Goal: Use online tool/utility: Use online tool/utility

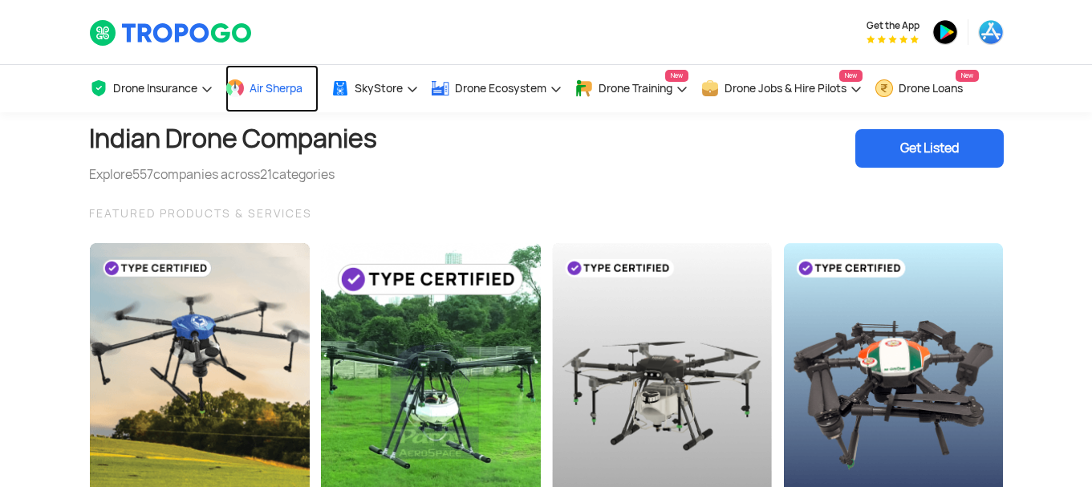
click at [259, 96] on link "Air Sherpa" at bounding box center [272, 88] width 93 height 47
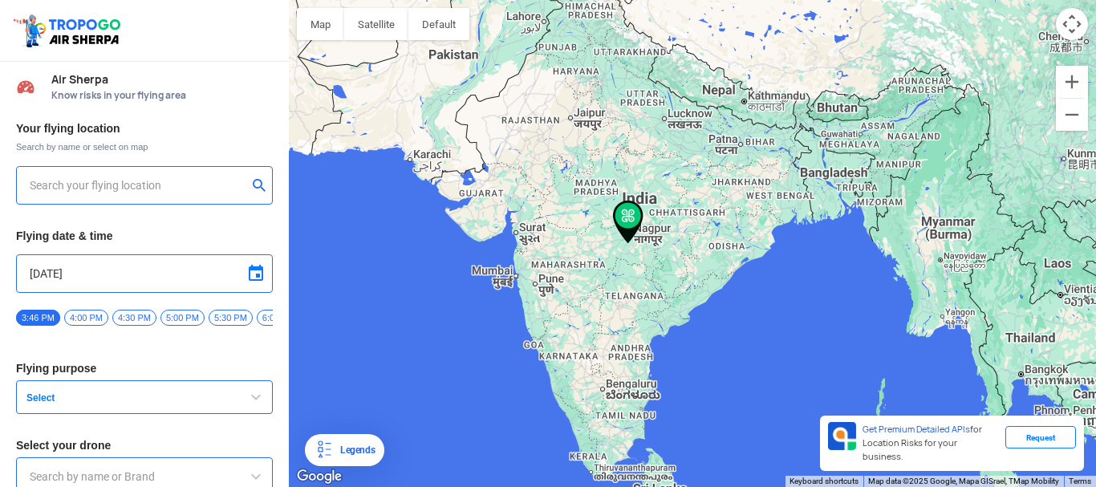
type input "144, Khattalwada, Wadgaon, Maharashtra 272176, India"
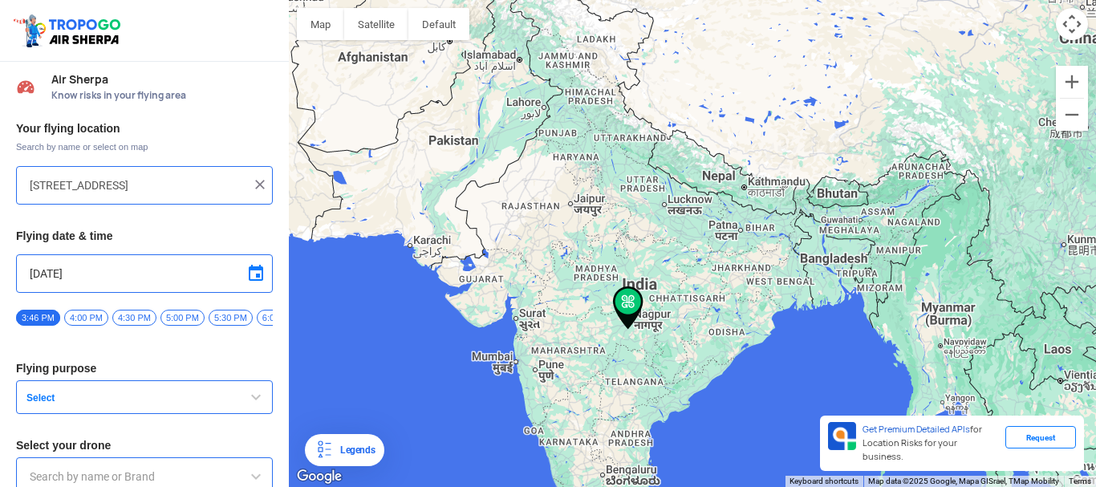
drag, startPoint x: 632, startPoint y: 222, endPoint x: 681, endPoint y: 308, distance: 99.9
click at [681, 308] on div at bounding box center [692, 243] width 807 height 487
click at [1078, 29] on button "Map camera controls" at bounding box center [1072, 24] width 32 height 32
click at [1067, 87] on button "Zoom in" at bounding box center [1072, 82] width 32 height 32
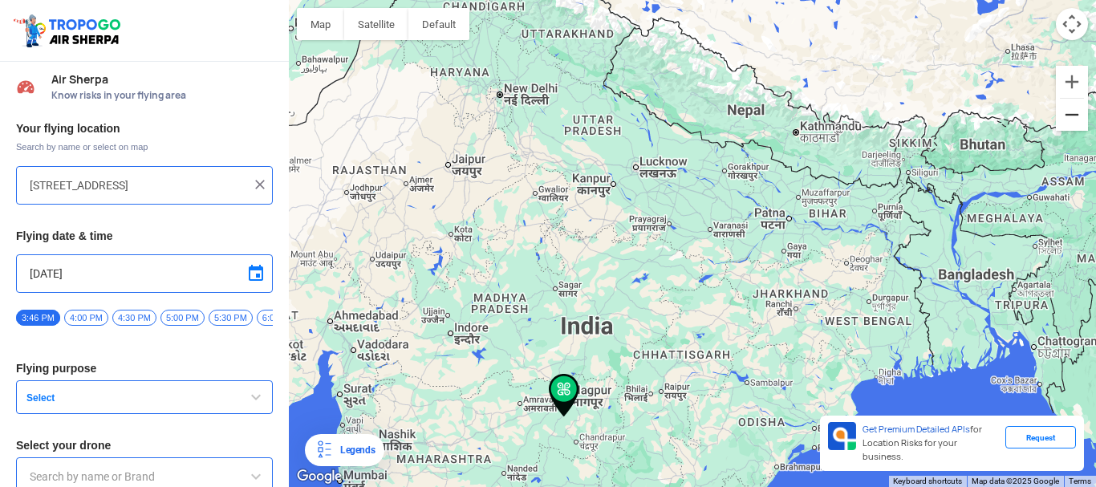
click at [1075, 124] on button "Zoom out" at bounding box center [1072, 115] width 32 height 32
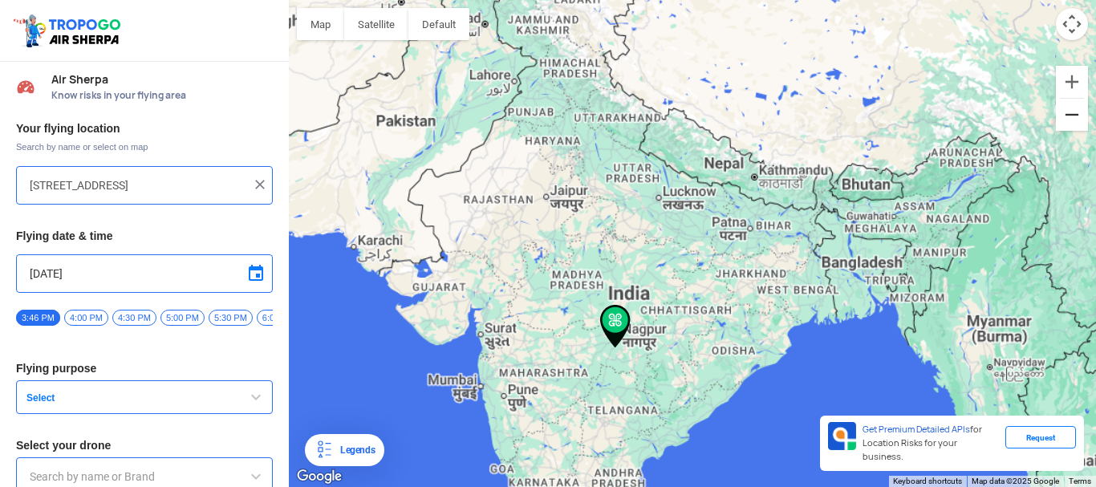
click at [1075, 124] on button "Zoom out" at bounding box center [1072, 115] width 32 height 32
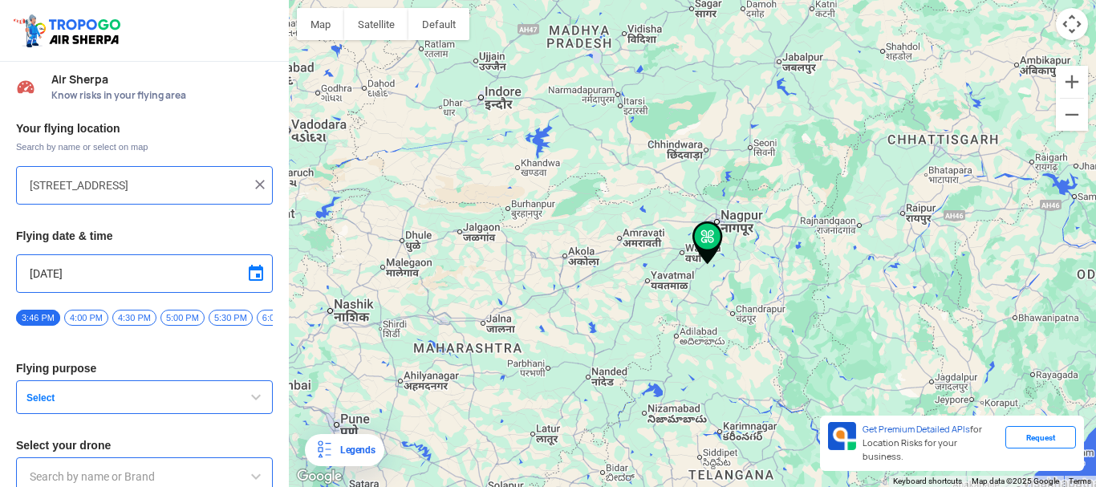
drag, startPoint x: 554, startPoint y: 327, endPoint x: 835, endPoint y: 283, distance: 285.3
click at [835, 283] on div at bounding box center [692, 243] width 807 height 487
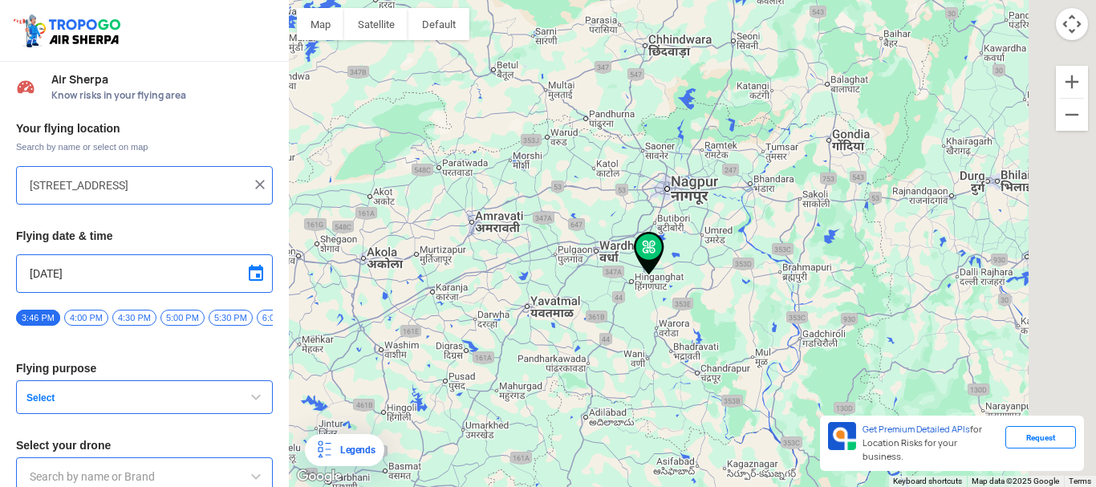
drag, startPoint x: 926, startPoint y: 199, endPoint x: 577, endPoint y: 352, distance: 381.3
click at [577, 352] on div at bounding box center [692, 243] width 807 height 487
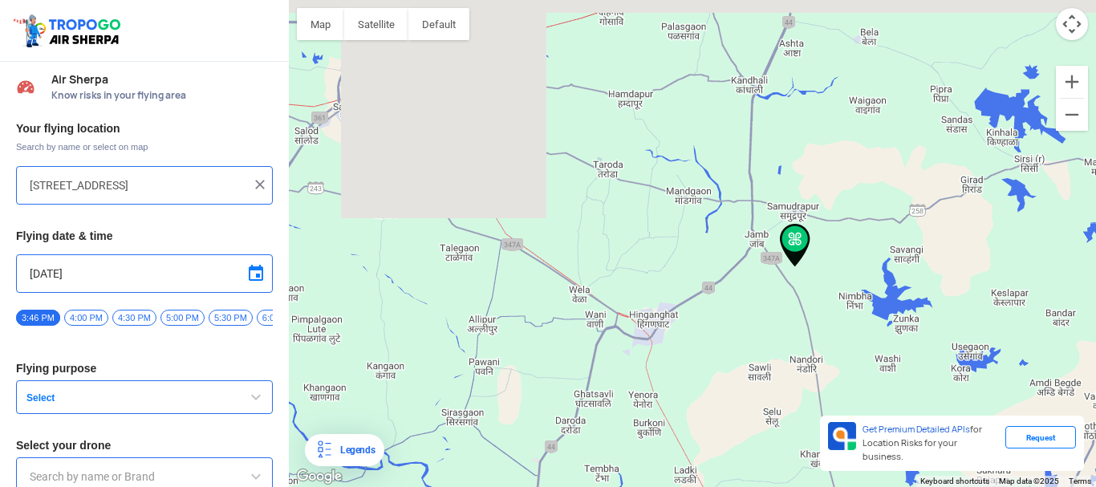
drag, startPoint x: 848, startPoint y: 132, endPoint x: 845, endPoint y: 362, distance: 230.4
click at [845, 362] on div at bounding box center [692, 243] width 807 height 487
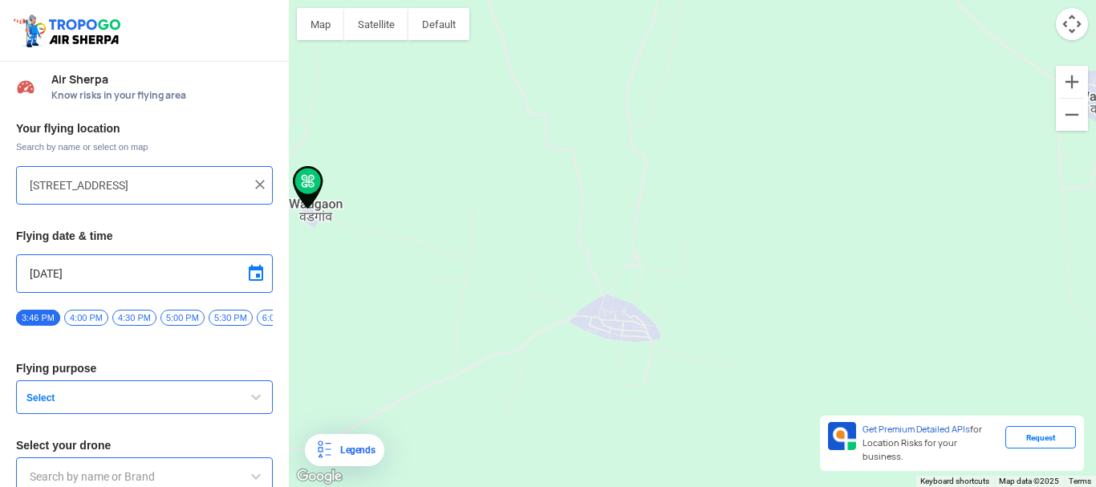
drag, startPoint x: 661, startPoint y: 263, endPoint x: 1096, endPoint y: 321, distance: 438.0
click at [1096, 321] on div at bounding box center [692, 243] width 807 height 487
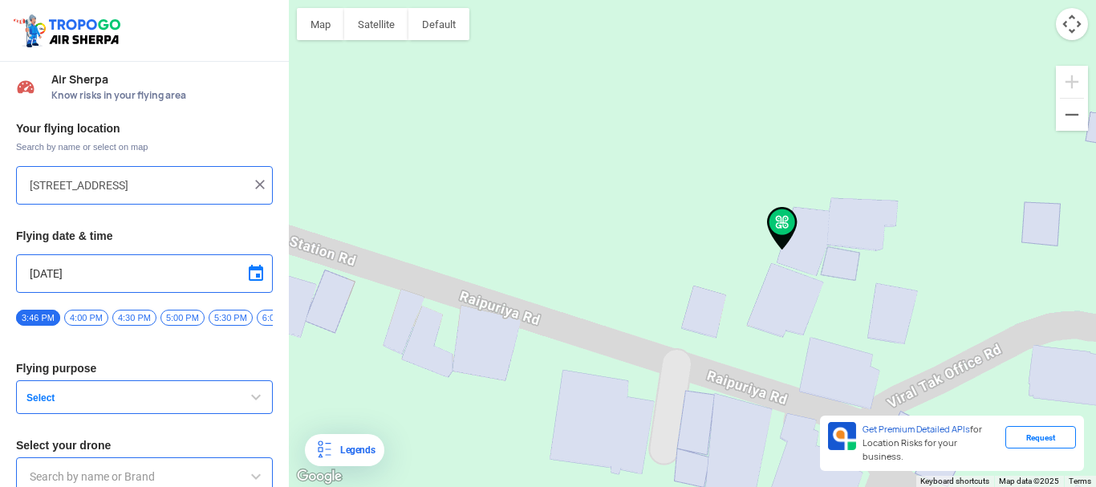
drag, startPoint x: 812, startPoint y: 127, endPoint x: 875, endPoint y: 360, distance: 241.8
click at [875, 360] on div at bounding box center [692, 243] width 807 height 487
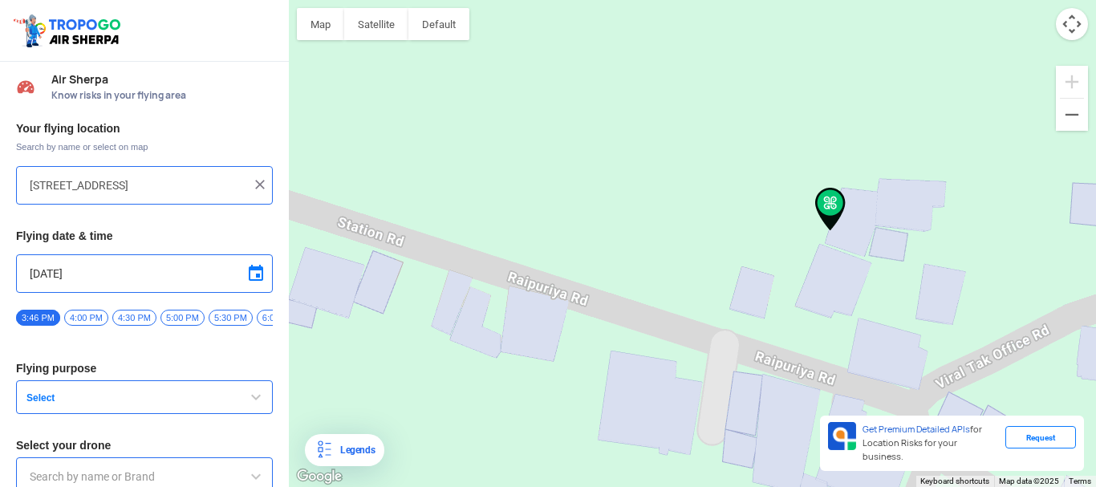
drag, startPoint x: 781, startPoint y: 256, endPoint x: 831, endPoint y: 198, distance: 76.3
click at [831, 198] on img at bounding box center [830, 209] width 30 height 43
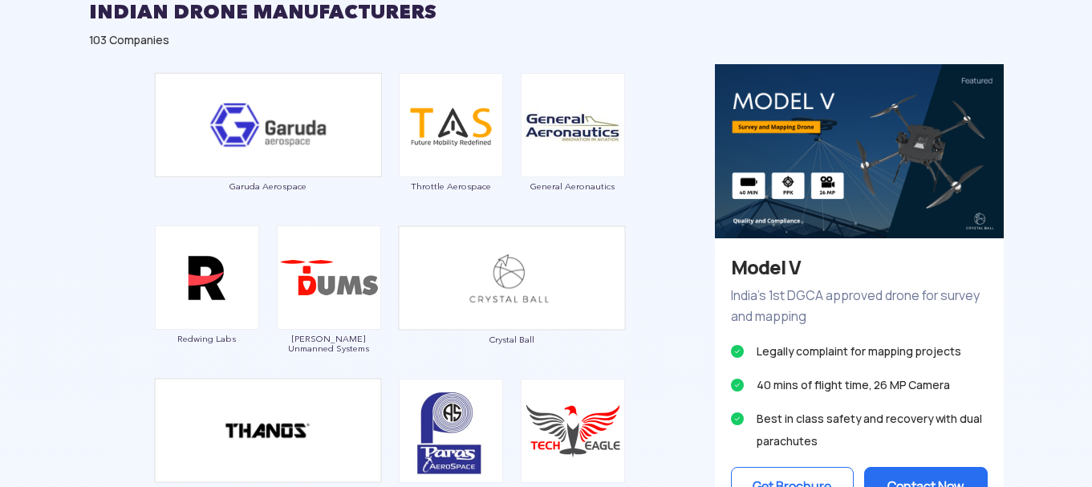
scroll to position [963, 0]
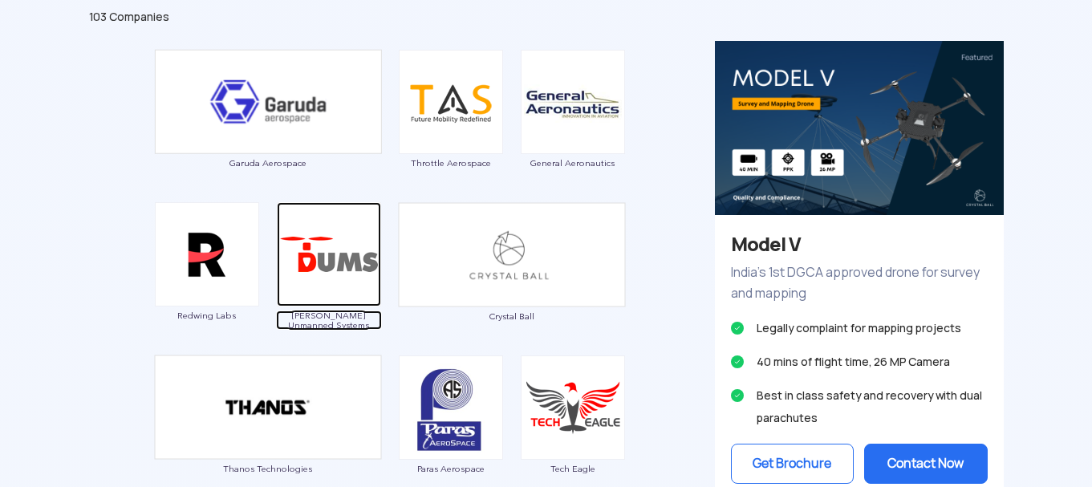
click at [323, 277] on img at bounding box center [329, 254] width 104 height 104
